Goal: Obtain resource: Obtain resource

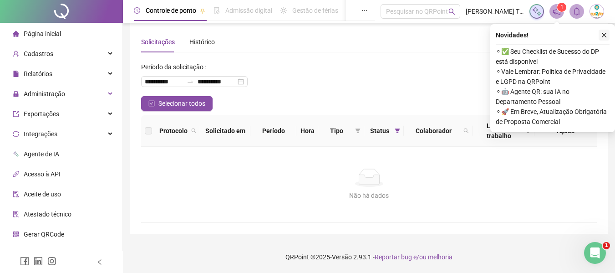
click at [603, 33] on icon "close" at bounding box center [604, 35] width 6 height 6
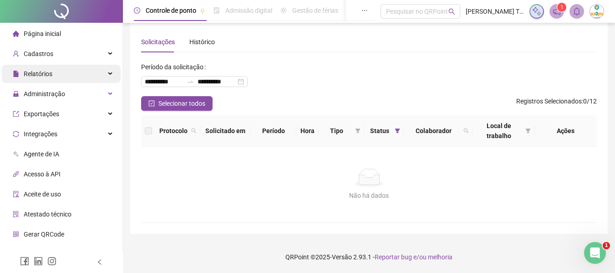
click at [68, 71] on div "Relatórios" at bounding box center [61, 74] width 119 height 18
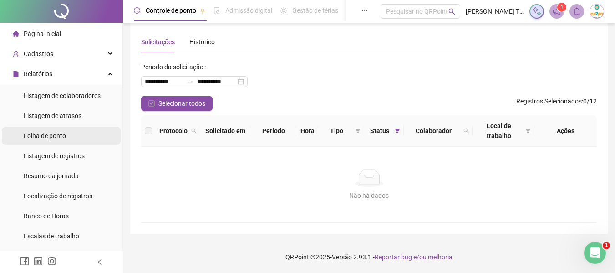
click at [71, 139] on li "Folha de ponto" at bounding box center [61, 136] width 119 height 18
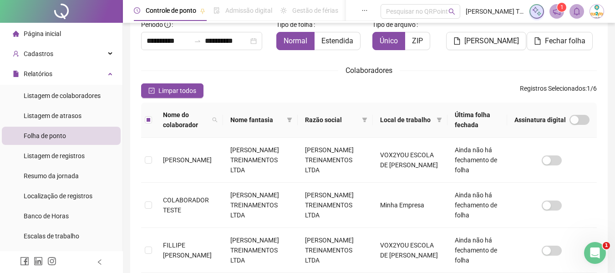
scroll to position [50, 0]
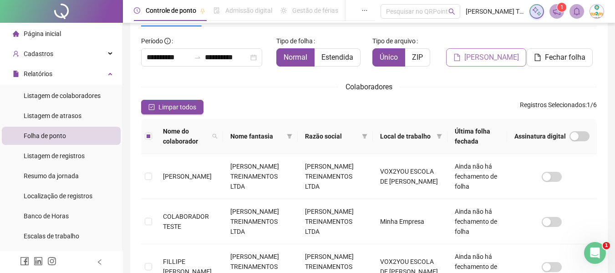
click at [499, 58] on span "[PERSON_NAME]" at bounding box center [491, 57] width 55 height 11
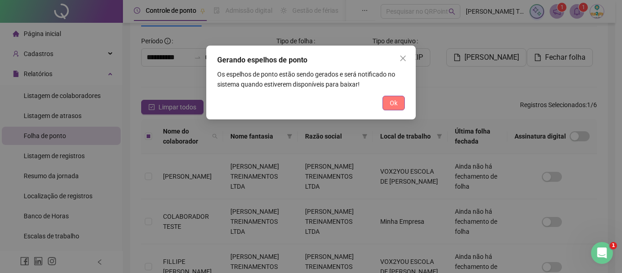
click at [399, 104] on button "Ok" at bounding box center [393, 103] width 22 height 15
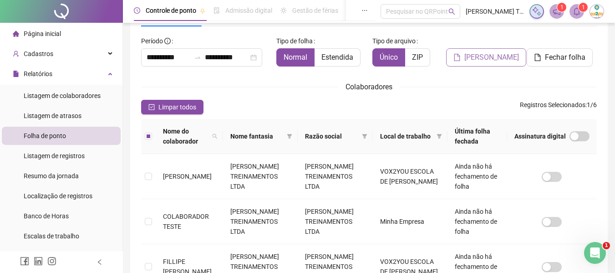
click at [501, 58] on span "[PERSON_NAME]" at bounding box center [491, 57] width 55 height 11
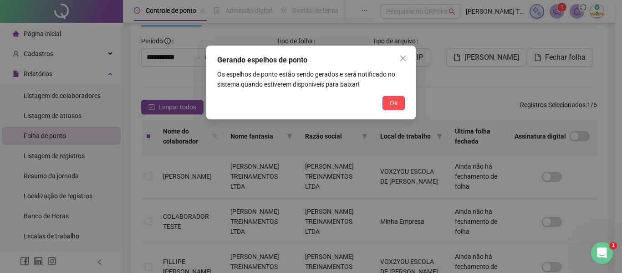
click at [392, 100] on span "Ok" at bounding box center [394, 103] width 8 height 10
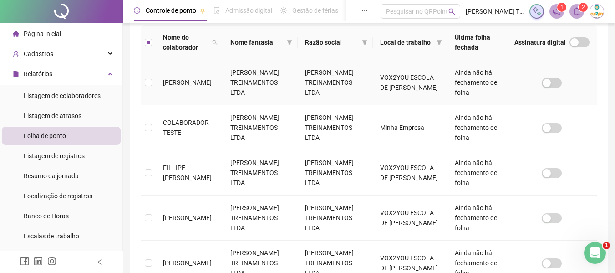
scroll to position [0, 0]
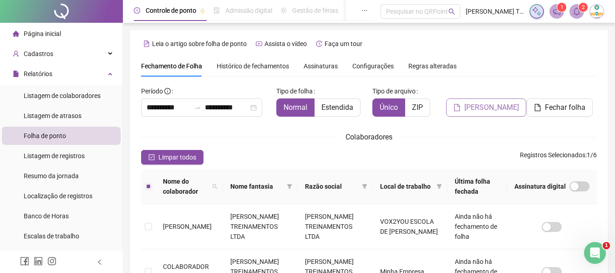
click at [494, 110] on span "[PERSON_NAME]" at bounding box center [491, 107] width 55 height 11
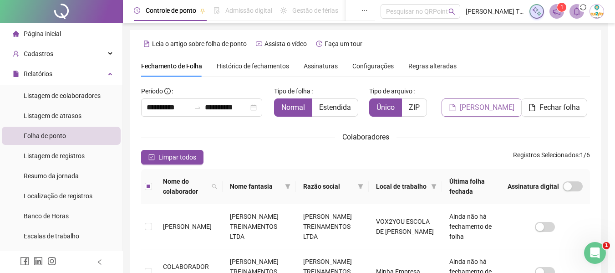
scroll to position [50, 0]
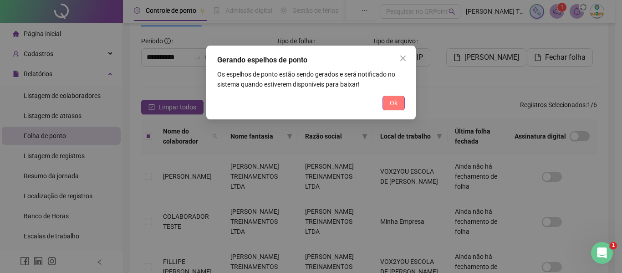
click at [392, 105] on span "Ok" at bounding box center [394, 103] width 8 height 10
